Goal: Information Seeking & Learning: Learn about a topic

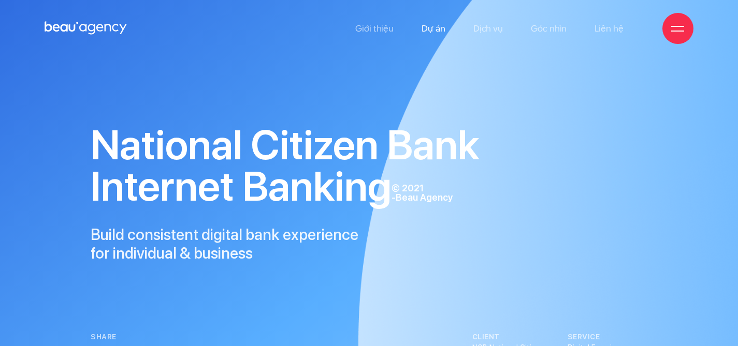
click at [439, 29] on link "Dự án" at bounding box center [433, 28] width 24 height 57
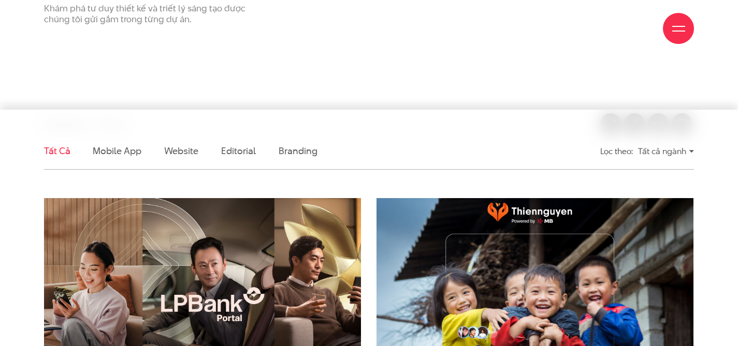
scroll to position [342, 0]
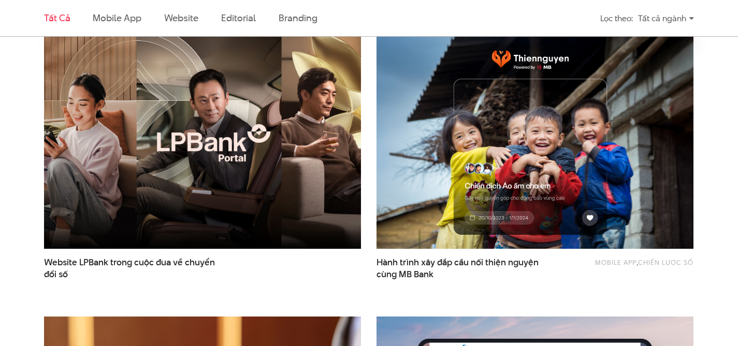
click at [187, 193] on img at bounding box center [202, 143] width 348 height 234
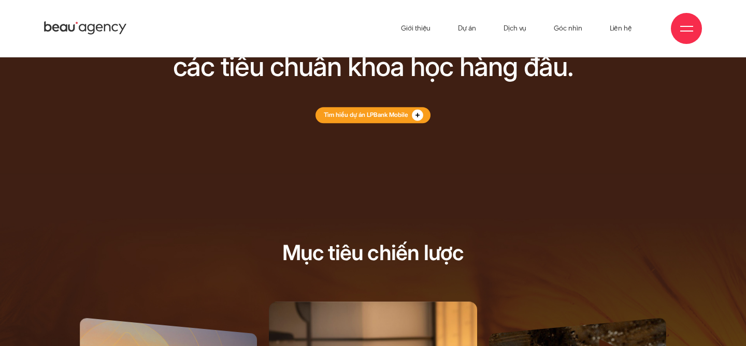
click at [419, 112] on circle at bounding box center [417, 115] width 11 height 11
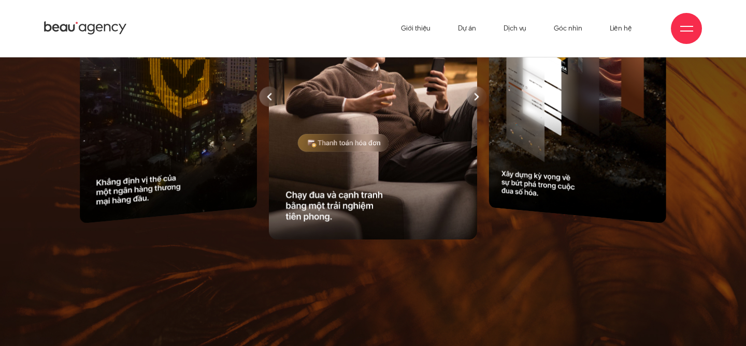
click at [476, 95] on icon at bounding box center [476, 97] width 5 height 8
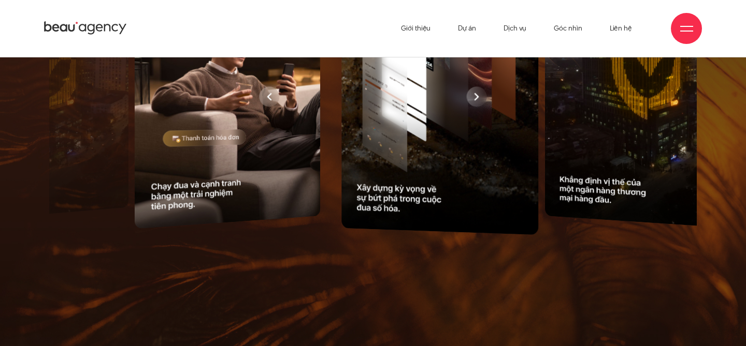
click at [476, 95] on div at bounding box center [223, 97] width 647 height 294
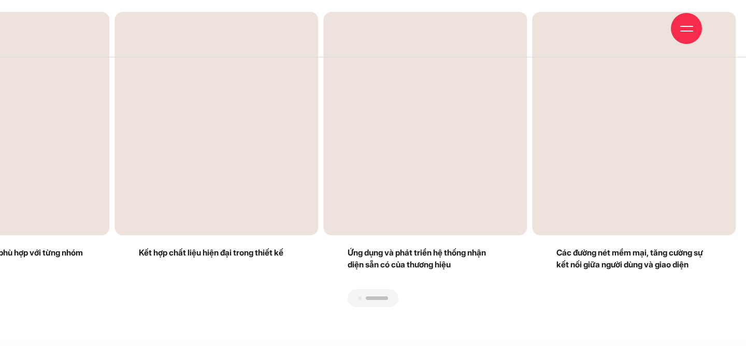
click at [665, 113] on div "Next slide" at bounding box center [554, 160] width 362 height 296
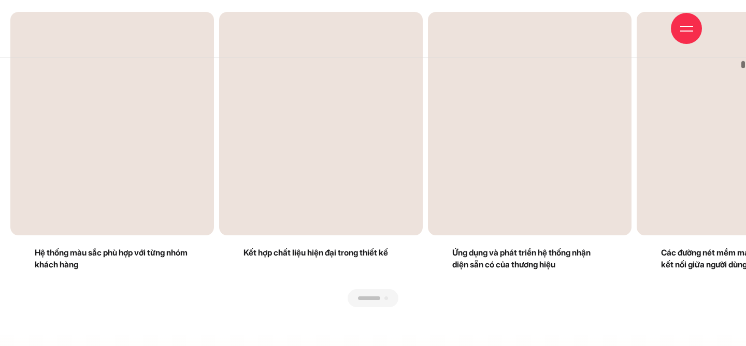
drag, startPoint x: 605, startPoint y: 136, endPoint x: 293, endPoint y: 125, distance: 312.4
click at [289, 308] on div at bounding box center [372, 308] width 725 height 0
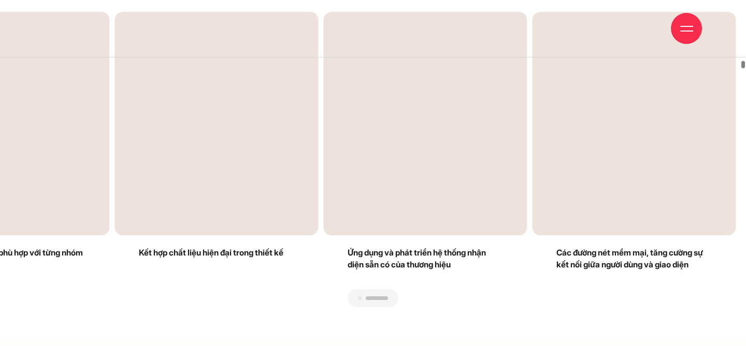
drag, startPoint x: 592, startPoint y: 131, endPoint x: 474, endPoint y: 137, distance: 117.7
click at [555, 133] on div "Next slide" at bounding box center [554, 160] width 362 height 296
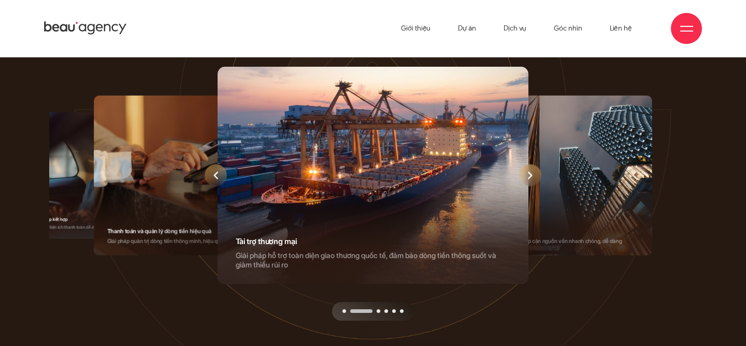
click at [535, 175] on div "Next slide" at bounding box center [530, 176] width 22 height 22
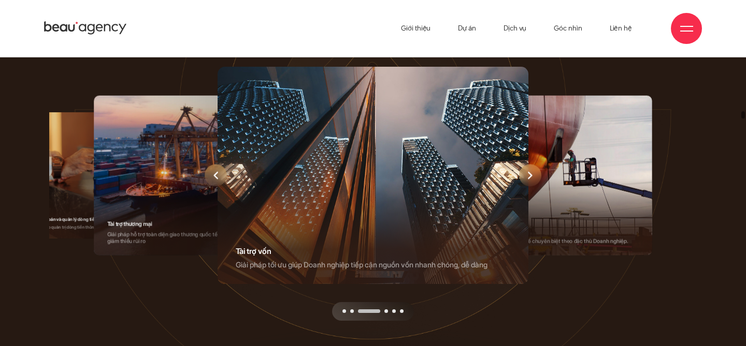
click at [535, 175] on div "Next slide" at bounding box center [530, 176] width 22 height 22
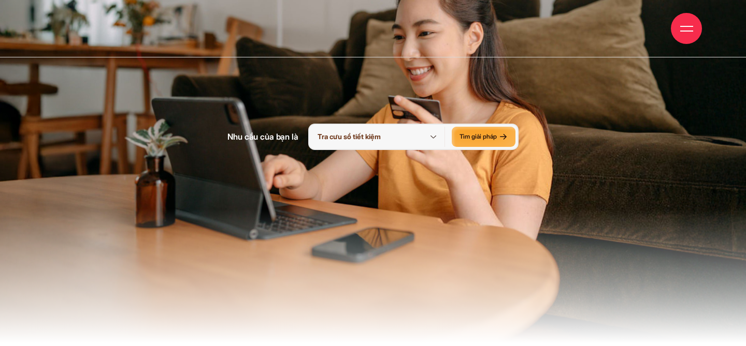
click at [402, 147] on p "Tra cưu sổ tiết kiệm" at bounding box center [380, 137] width 127 height 20
